Goal: Task Accomplishment & Management: Manage account settings

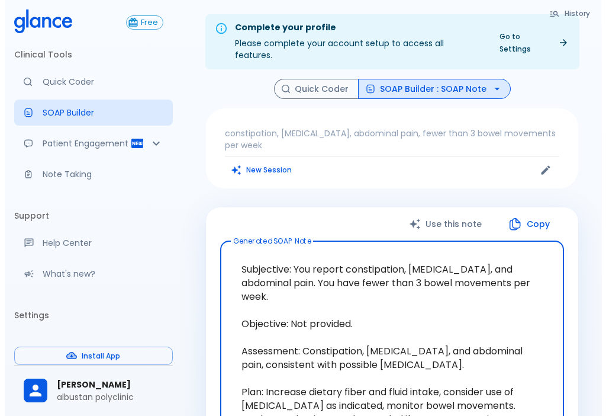
scroll to position [59, 0]
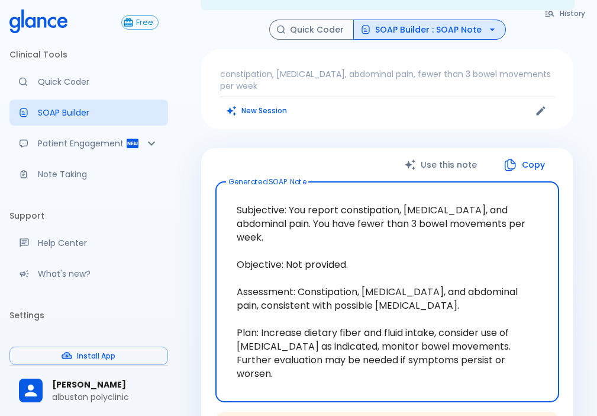
click at [33, 398] on icon at bounding box center [31, 390] width 18 height 18
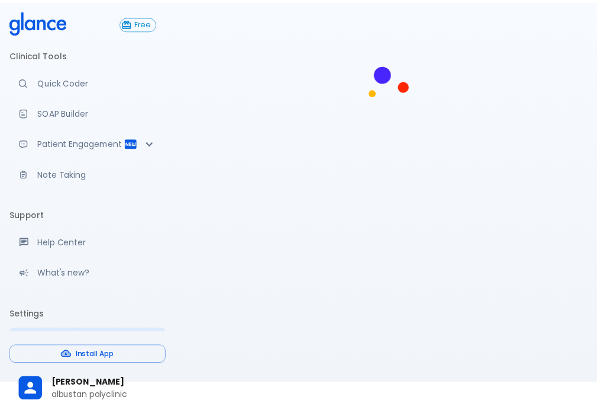
scroll to position [28, 0]
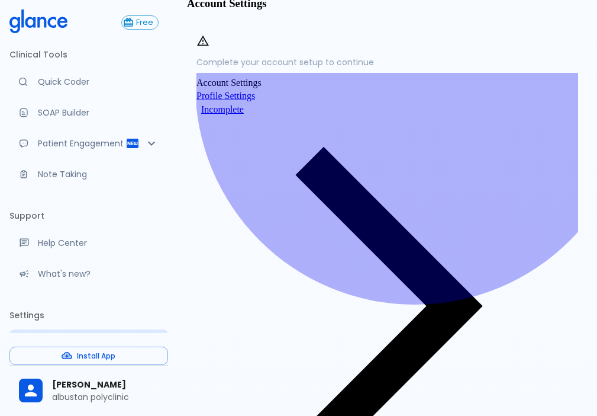
click at [255, 101] on span "Profile Settings" at bounding box center [226, 96] width 59 height 10
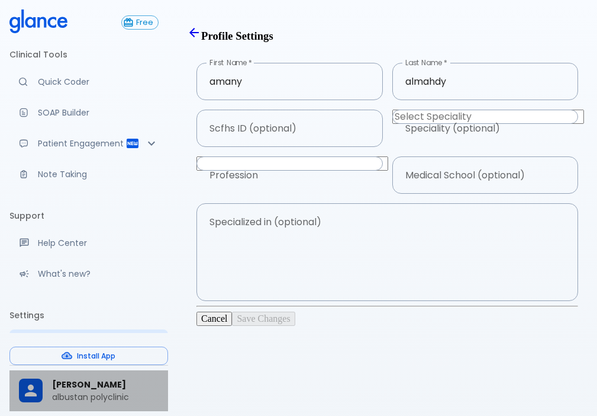
click at [110, 384] on span "[PERSON_NAME]" at bounding box center [105, 384] width 107 height 12
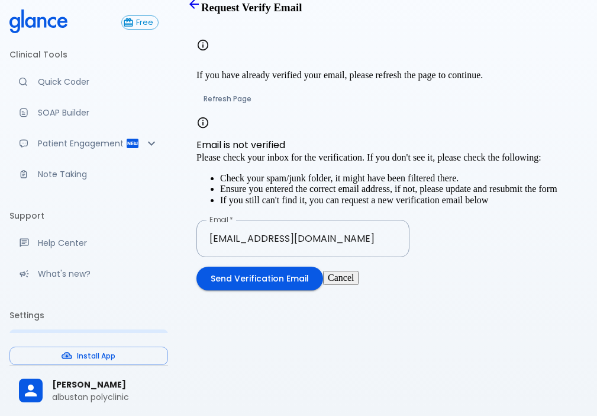
scroll to position [72, 0]
click at [385, 257] on input "[EMAIL_ADDRESS][DOMAIN_NAME]" at bounding box center [303, 238] width 213 height 37
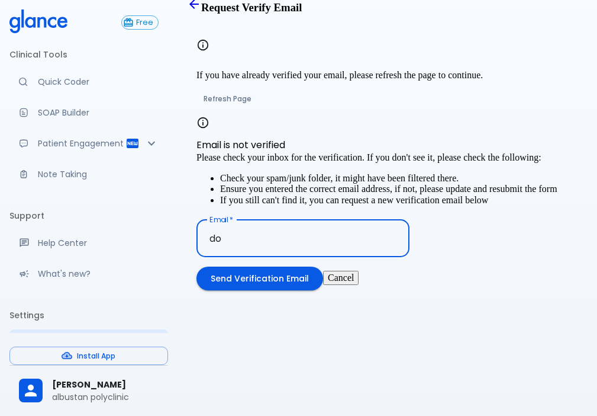
type input "d"
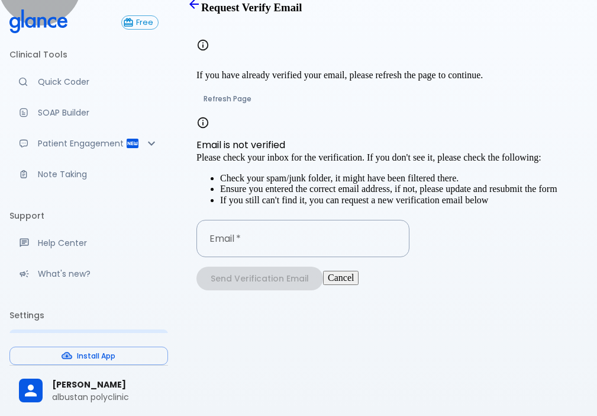
click at [359, 285] on button "Cancel" at bounding box center [341, 278] width 36 height 14
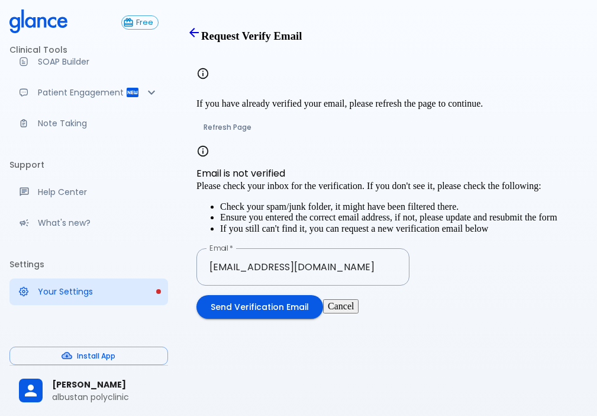
scroll to position [63, 0]
click at [110, 293] on p "Your Settings" at bounding box center [98, 291] width 121 height 12
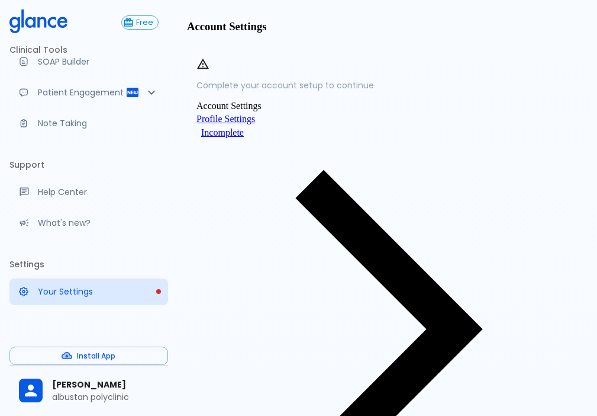
scroll to position [47, 0]
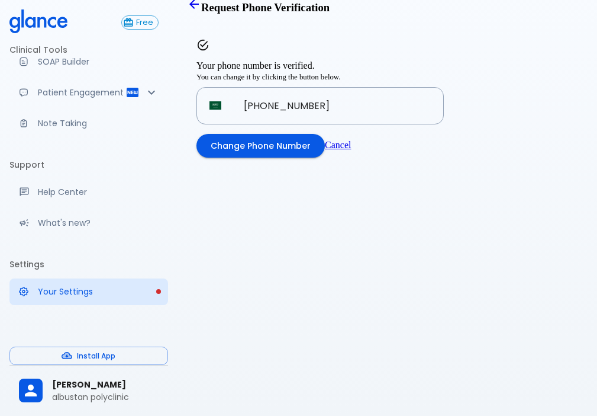
scroll to position [28, 0]
click at [325, 158] on button "Change Phone Number" at bounding box center [261, 146] width 128 height 24
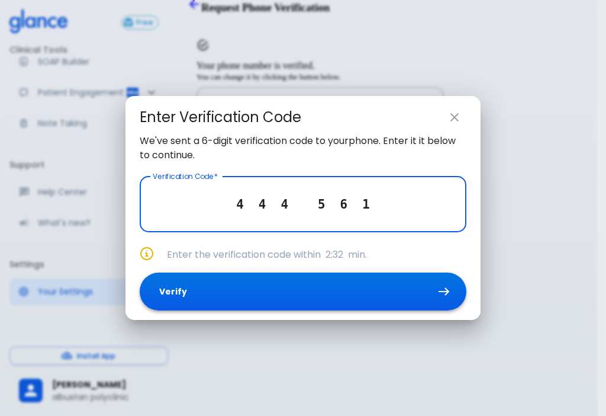
type input "4 4 4 5 6 1"
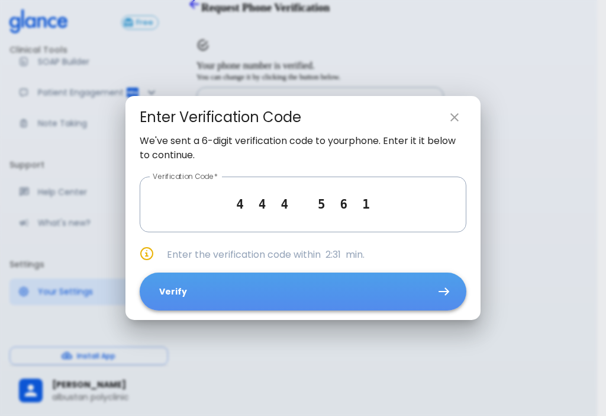
click at [362, 301] on button "Verify" at bounding box center [303, 291] width 327 height 38
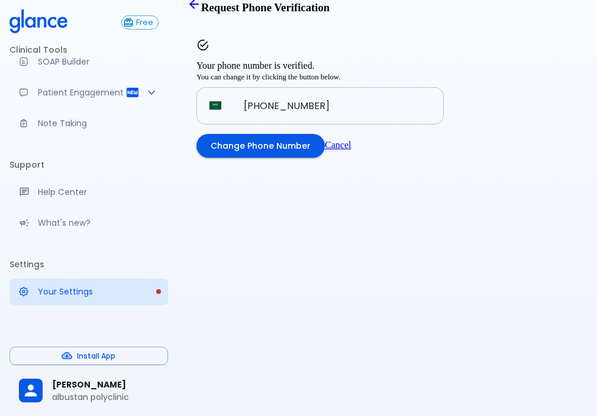
click at [374, 124] on input "[PHONE_NUMBER]" at bounding box center [337, 105] width 213 height 37
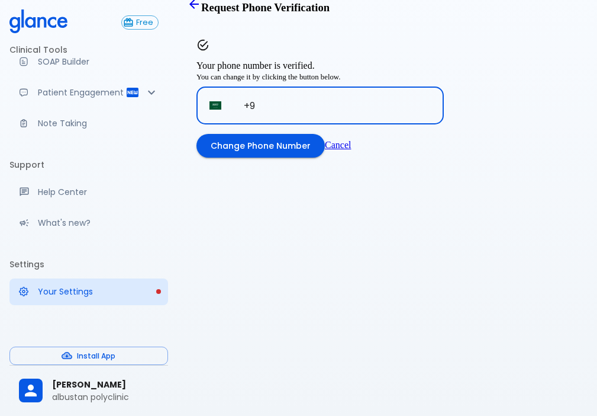
type input "+"
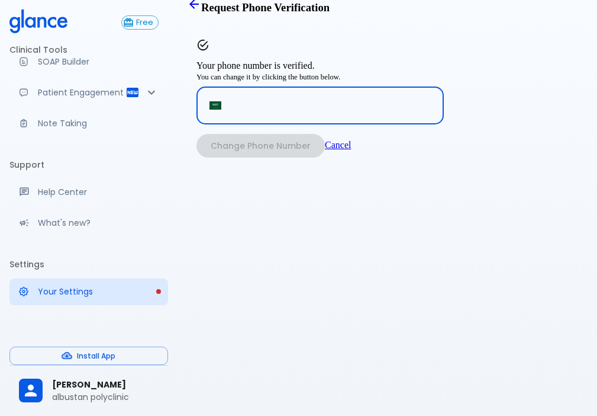
click at [305, 158] on div "Change Phone Number Cancel" at bounding box center [269, 141] width 164 height 34
